Goal: Entertainment & Leisure: Browse casually

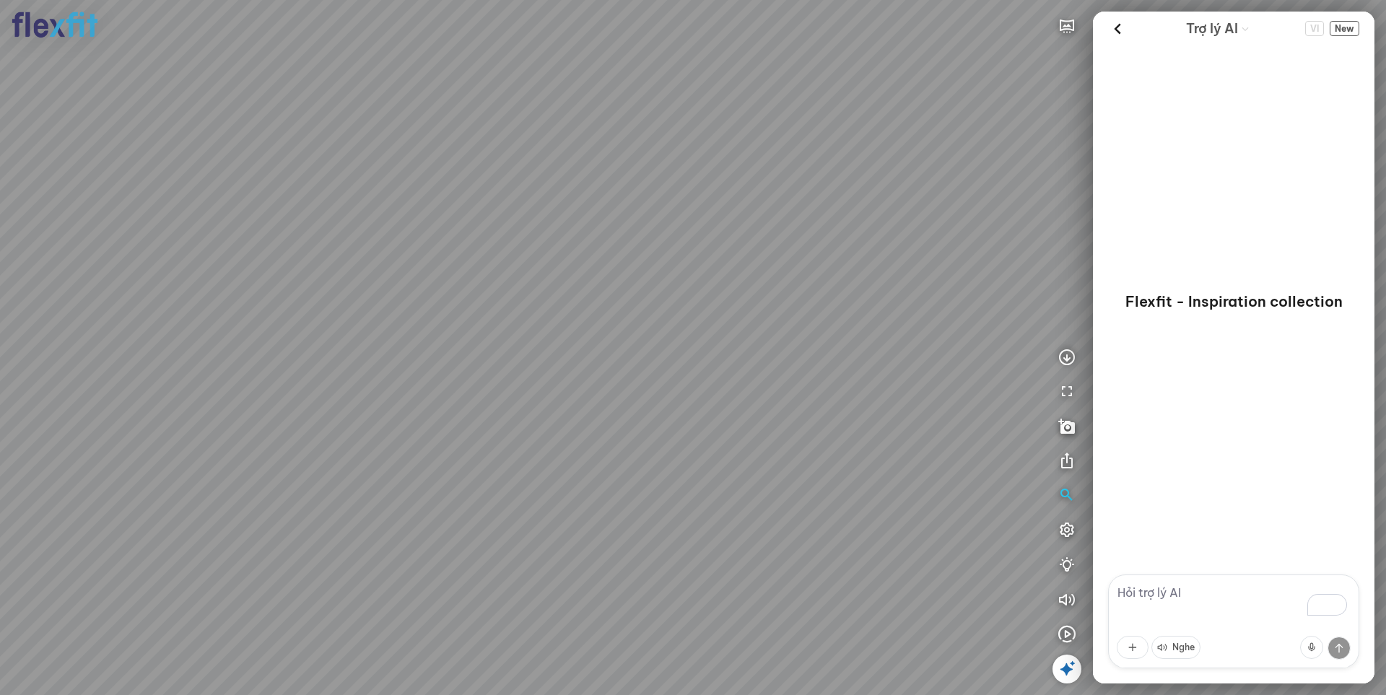
drag, startPoint x: 615, startPoint y: 225, endPoint x: 646, endPoint y: 199, distance: 39.9
click at [646, 199] on div at bounding box center [693, 347] width 1386 height 695
drag, startPoint x: 544, startPoint y: 142, endPoint x: 521, endPoint y: 181, distance: 44.3
click at [521, 181] on div at bounding box center [693, 347] width 1386 height 695
drag, startPoint x: 589, startPoint y: 121, endPoint x: 477, endPoint y: 328, distance: 235.2
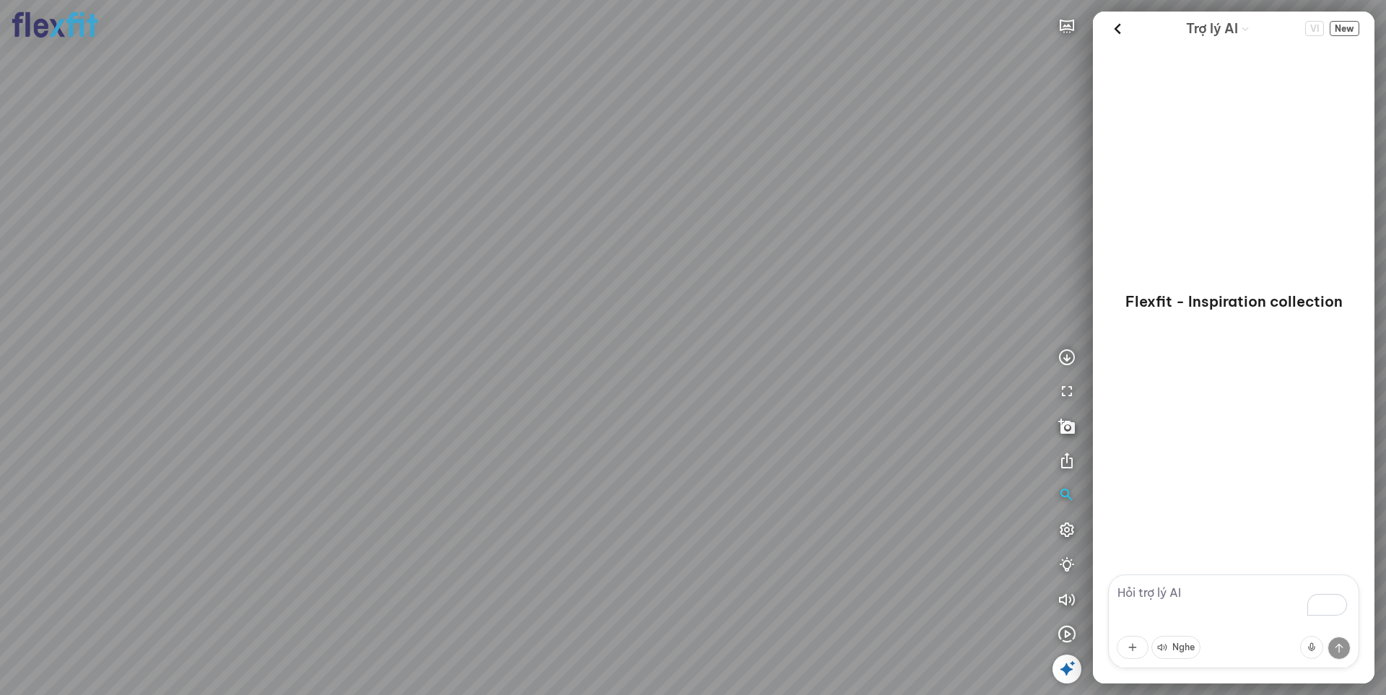
click at [477, 328] on div at bounding box center [693, 347] width 1386 height 695
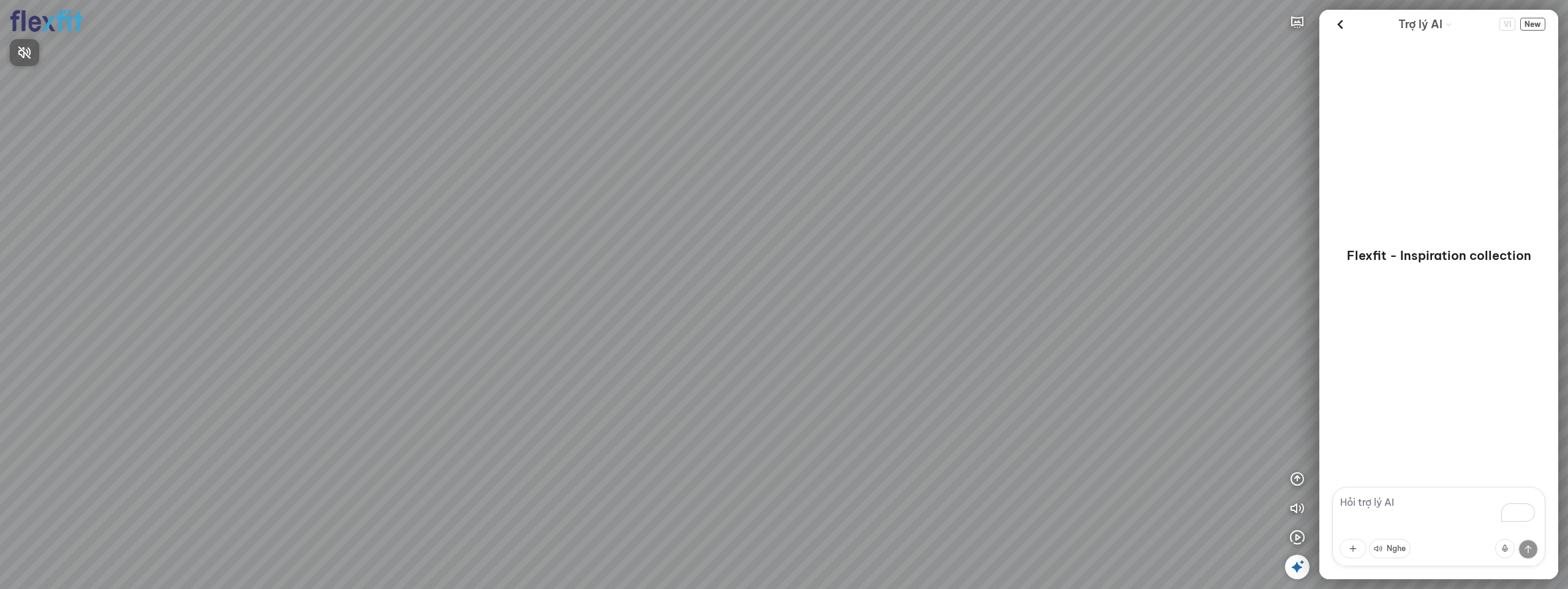
click at [206, 82] on div at bounding box center [784, 294] width 1568 height 589
drag, startPoint x: 973, startPoint y: 336, endPoint x: 1035, endPoint y: 309, distance: 67.6
click at [815, 287] on div at bounding box center [784, 294] width 1568 height 589
drag, startPoint x: 1035, startPoint y: 309, endPoint x: 996, endPoint y: 303, distance: 39.5
click at [996, 303] on div at bounding box center [784, 294] width 1568 height 589
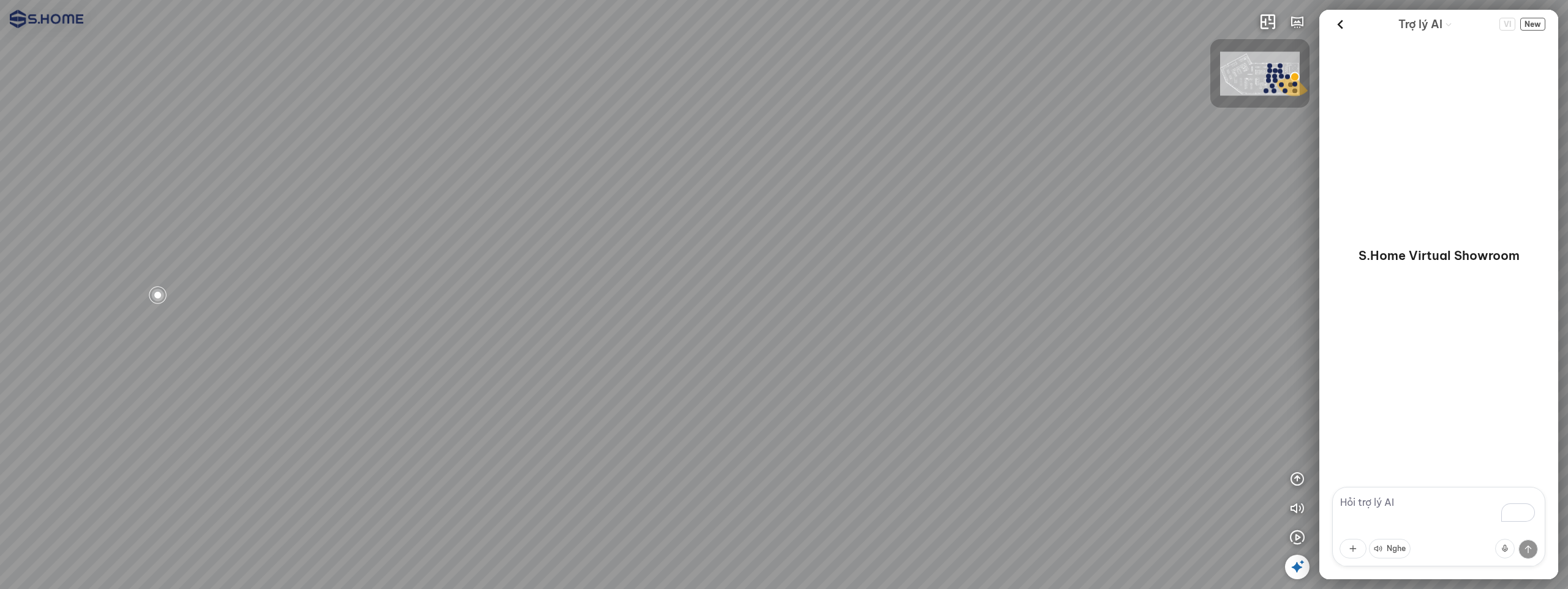
drag, startPoint x: 955, startPoint y: 296, endPoint x: 986, endPoint y: 297, distance: 31.0
click at [997, 268] on div at bounding box center [784, 294] width 1568 height 589
